Goal: Transaction & Acquisition: Obtain resource

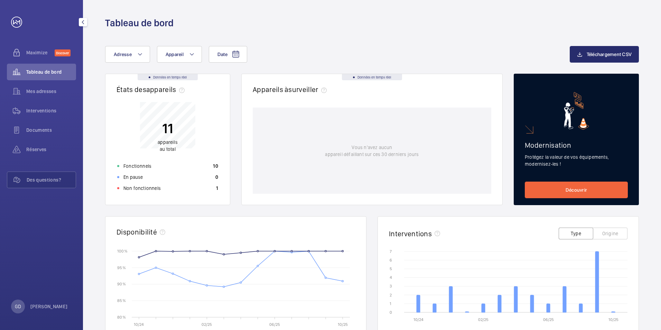
click at [45, 131] on span "Documents" at bounding box center [51, 130] width 50 height 7
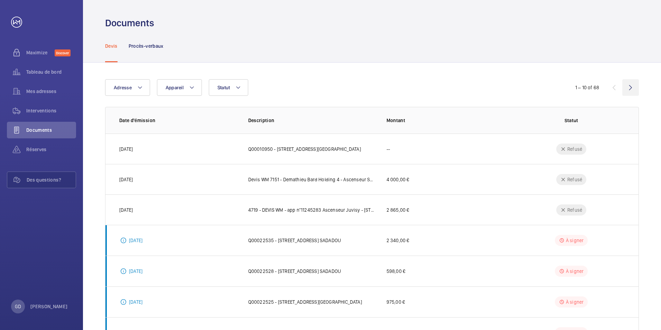
click at [629, 88] on wm-front-icon-button at bounding box center [631, 87] width 17 height 17
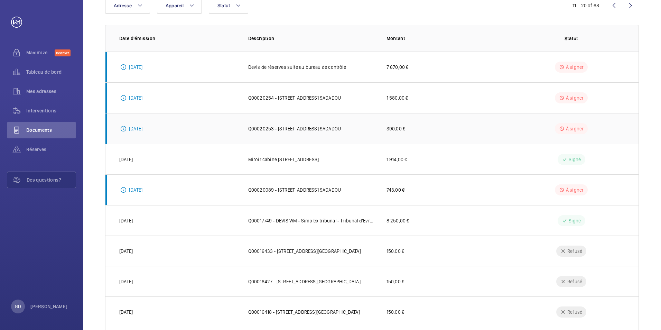
scroll to position [22, 0]
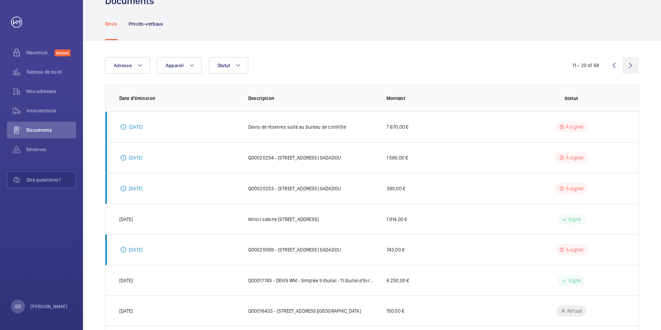
click at [628, 64] on wm-front-icon-button at bounding box center [631, 65] width 17 height 17
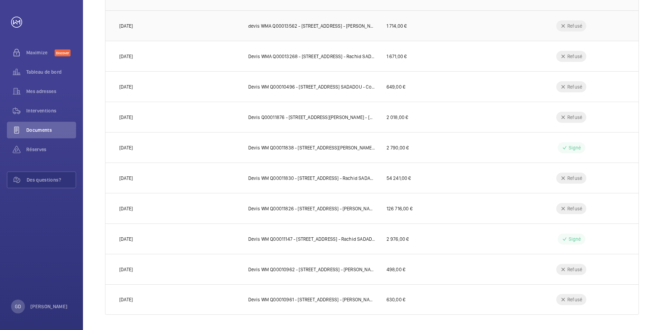
scroll to position [125, 0]
click at [392, 175] on p "54 241,00 €" at bounding box center [399, 176] width 25 height 7
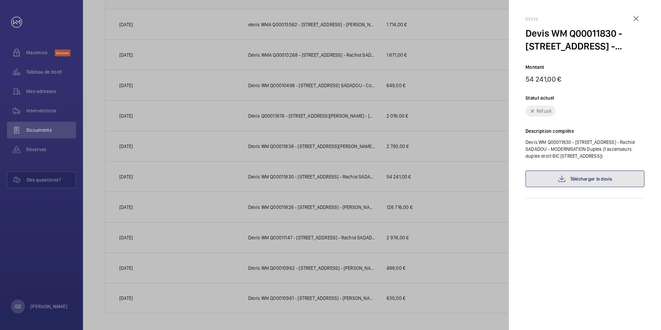
click at [557, 181] on link "Télécharger le devis" at bounding box center [585, 179] width 119 height 17
click at [324, 206] on div at bounding box center [330, 165] width 661 height 330
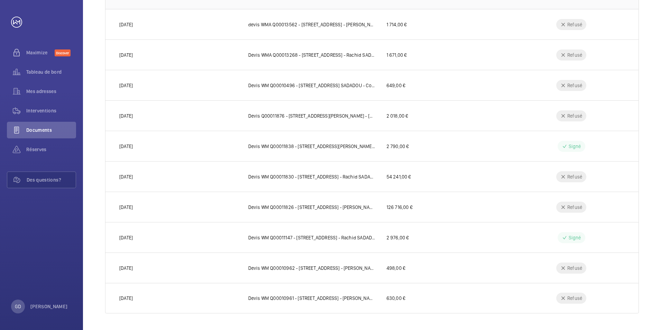
click at [324, 206] on p "Devis WM Q00011826 - [STREET_ADDRESS] - [PERSON_NAME] - MODERNISATION Duplex (2…" at bounding box center [311, 207] width 127 height 7
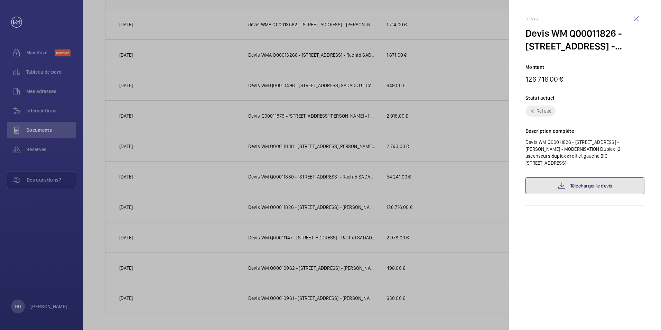
click at [570, 184] on link "Télécharger le devis" at bounding box center [585, 185] width 119 height 17
click at [576, 187] on link "Télécharger le devis" at bounding box center [585, 185] width 119 height 17
